Goal: Check status

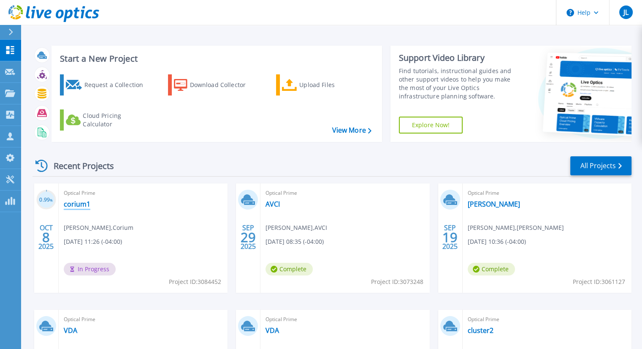
click at [77, 204] on link "corium1" at bounding box center [77, 204] width 27 height 8
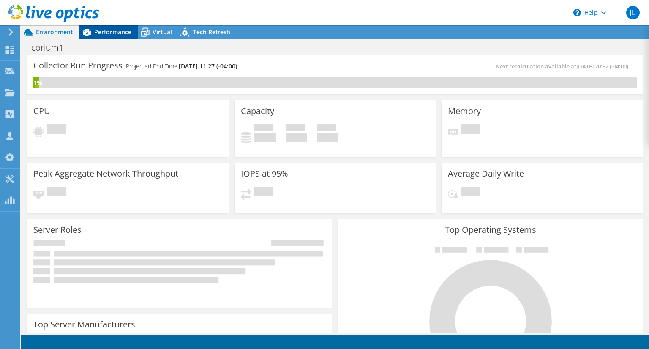
click at [95, 30] on span "Performance" at bounding box center [112, 32] width 37 height 8
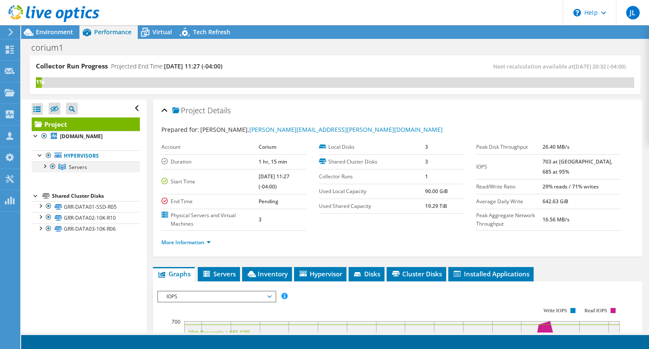
click at [43, 170] on div at bounding box center [44, 165] width 8 height 8
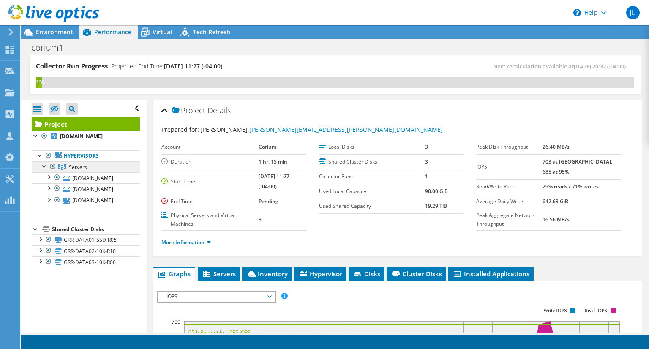
click at [94, 172] on link "Servers" at bounding box center [86, 166] width 108 height 11
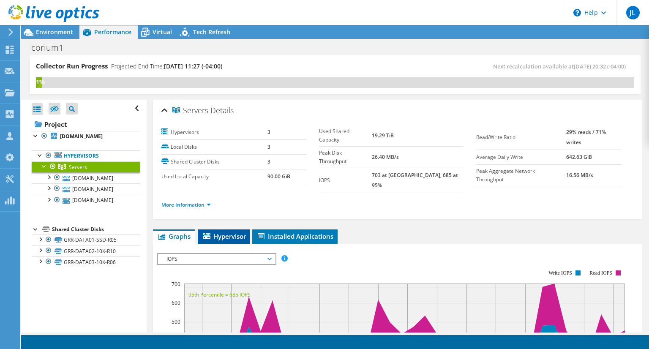
click at [223, 235] on li "Hypervisor" at bounding box center [224, 236] width 52 height 14
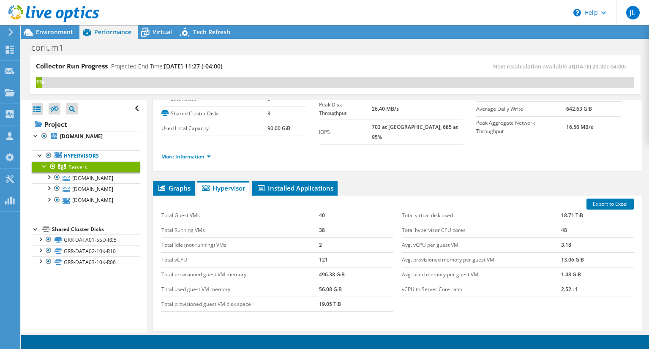
scroll to position [38, 0]
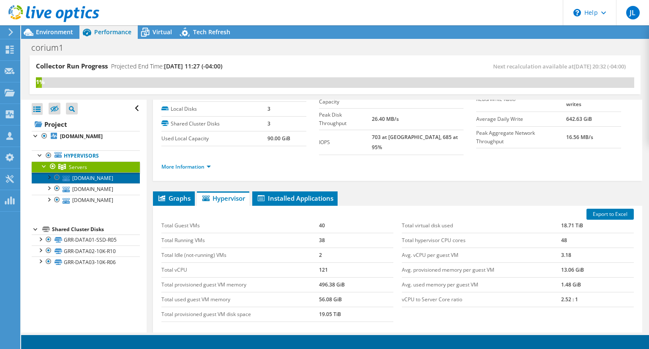
click at [93, 183] on link "[DOMAIN_NAME]" at bounding box center [86, 177] width 108 height 11
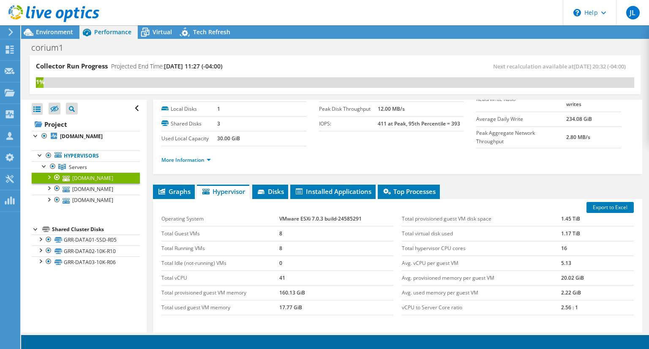
scroll to position [0, 0]
